Goal: Find specific page/section: Find specific page/section

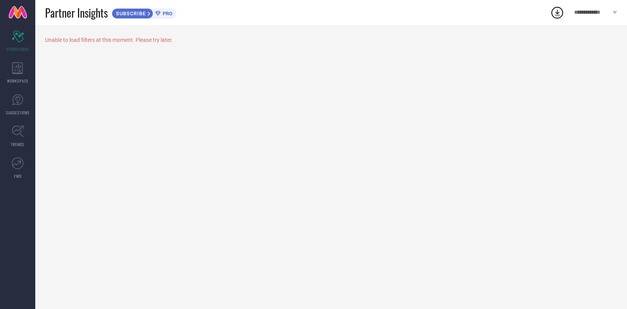
click at [616, 13] on icon at bounding box center [615, 12] width 5 height 3
click at [20, 141] on span "TRENDS" at bounding box center [17, 144] width 13 height 6
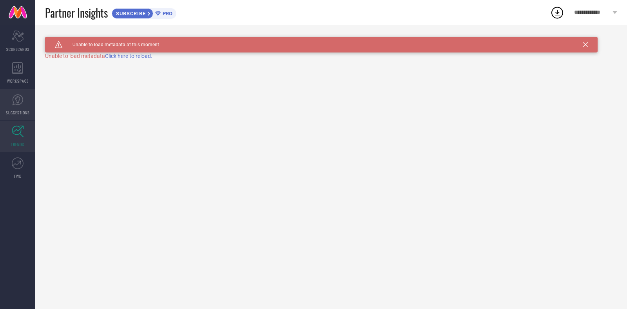
click at [19, 105] on icon at bounding box center [18, 100] width 12 height 12
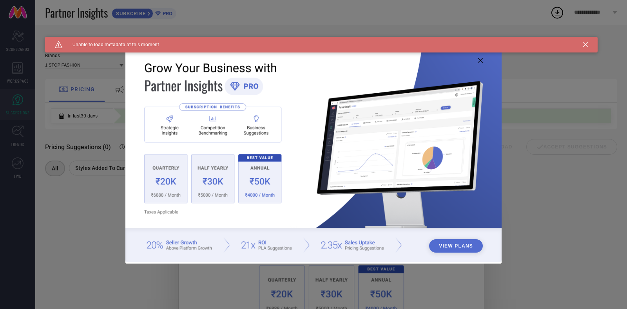
click at [22, 46] on div "View Plans" at bounding box center [313, 154] width 627 height 309
